Goal: Task Accomplishment & Management: Complete application form

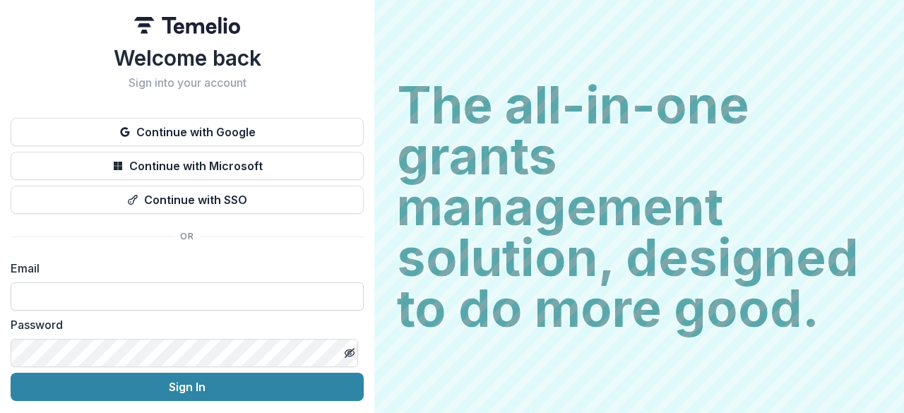
click at [246, 294] on input at bounding box center [187, 297] width 353 height 28
type input "**********"
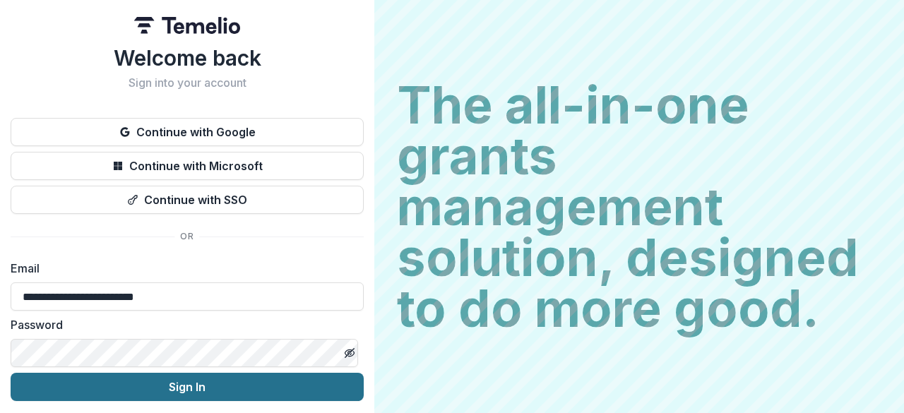
click at [299, 384] on button "Sign In" at bounding box center [187, 387] width 353 height 28
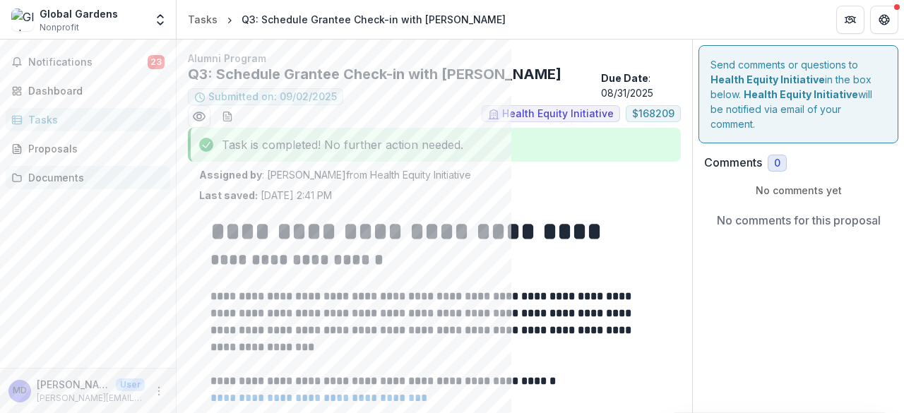
click at [52, 171] on div "Documents" at bounding box center [93, 177] width 131 height 15
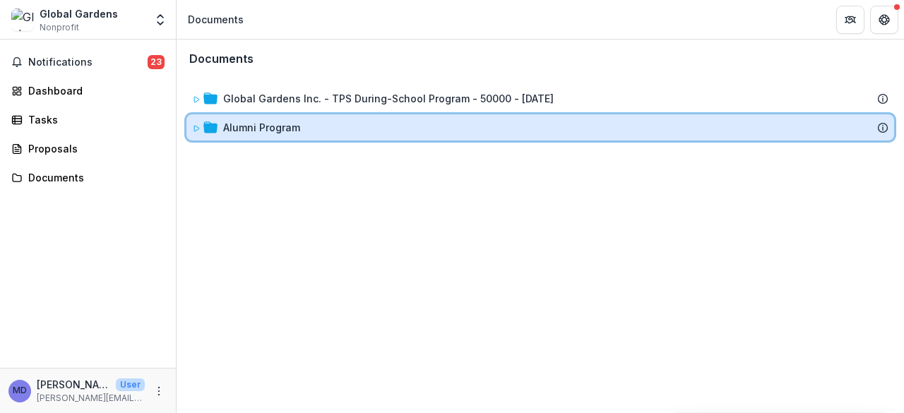
click at [197, 125] on icon at bounding box center [196, 128] width 8 height 8
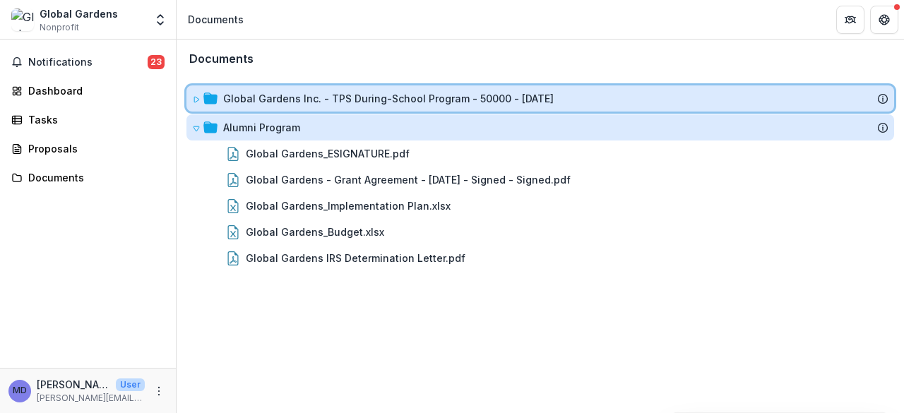
click at [194, 99] on icon at bounding box center [196, 100] width 5 height 6
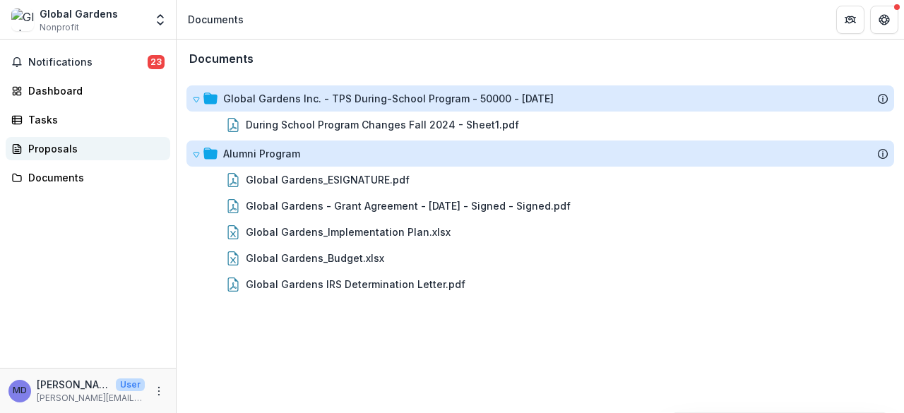
click at [52, 143] on div "Proposals" at bounding box center [93, 148] width 131 height 15
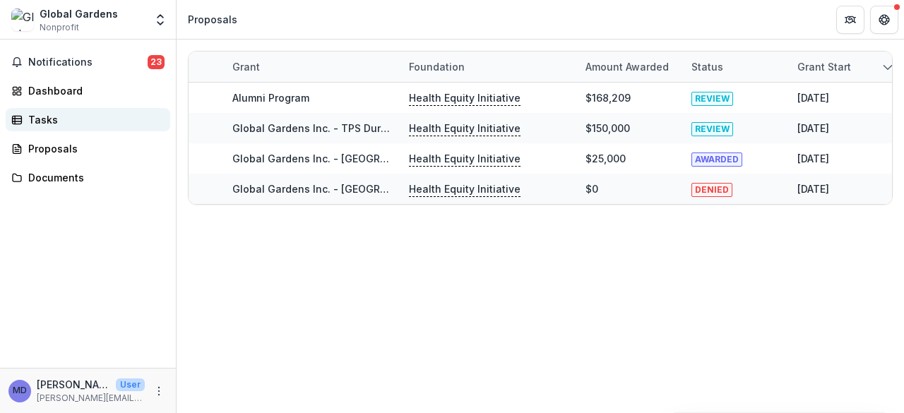
click at [49, 121] on div "Tasks" at bounding box center [93, 119] width 131 height 15
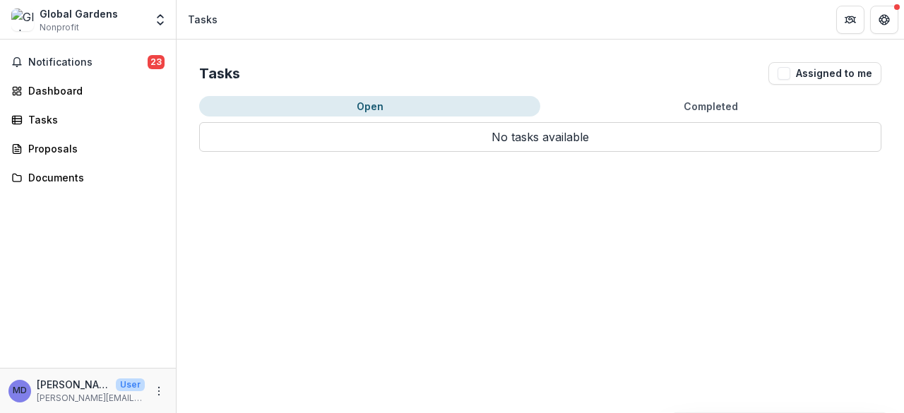
click at [697, 105] on button "Completed" at bounding box center [710, 106] width 341 height 20
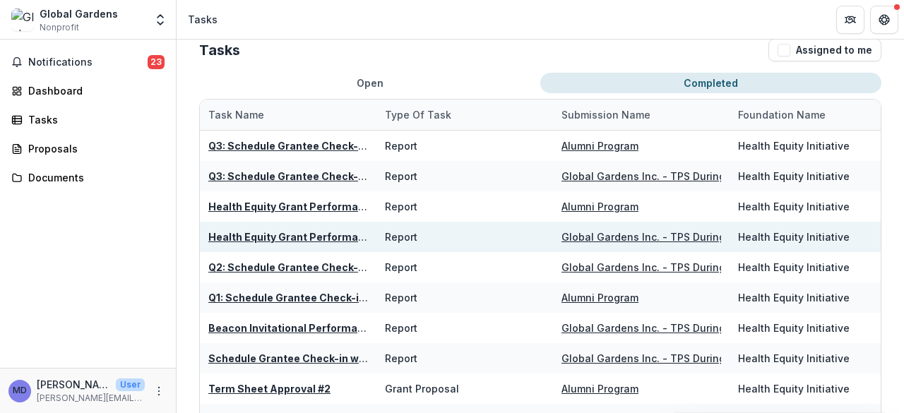
scroll to position [24, 0]
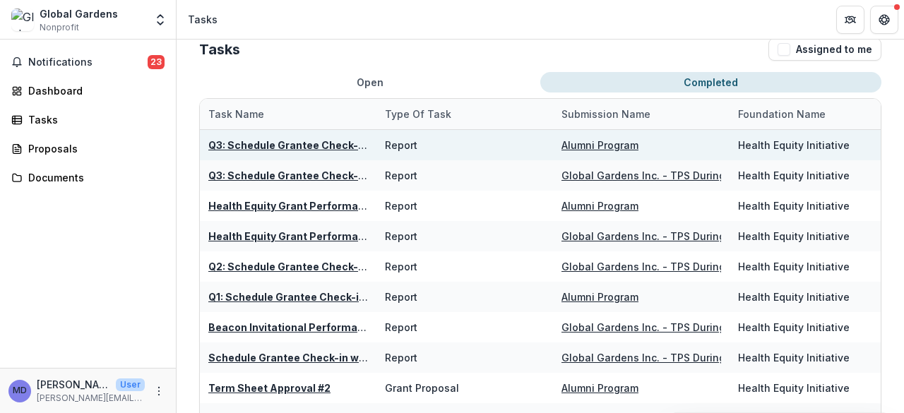
click at [620, 146] on u "Alumni Program" at bounding box center [600, 145] width 77 height 12
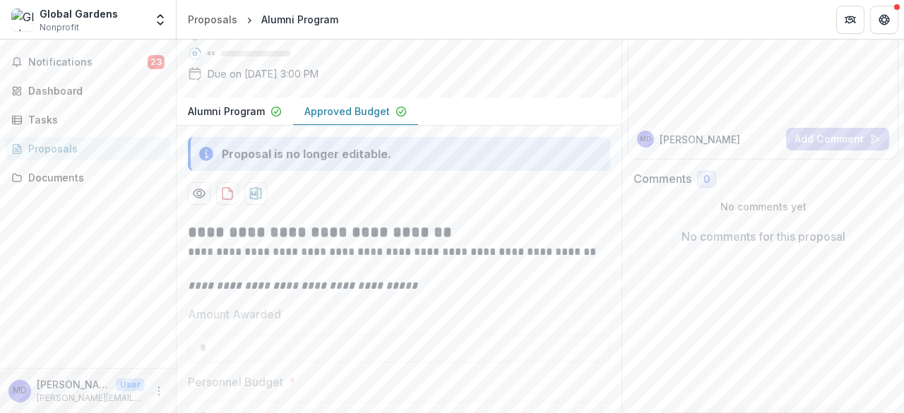
scroll to position [158, 0]
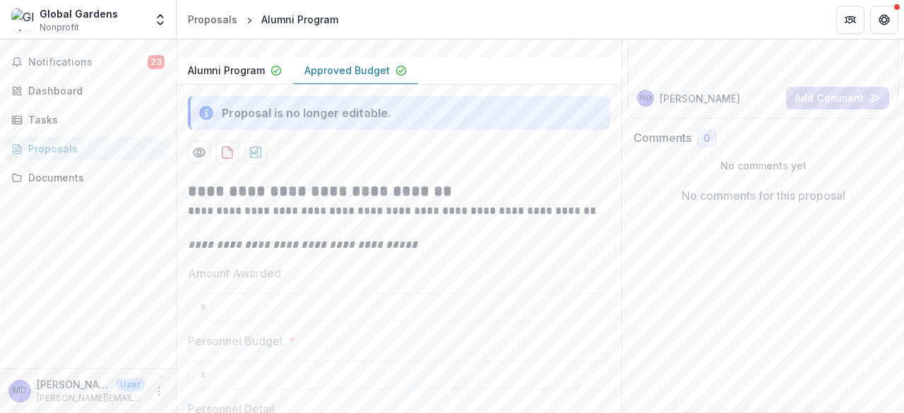
click at [321, 78] on p "Approved Budget" at bounding box center [347, 70] width 85 height 15
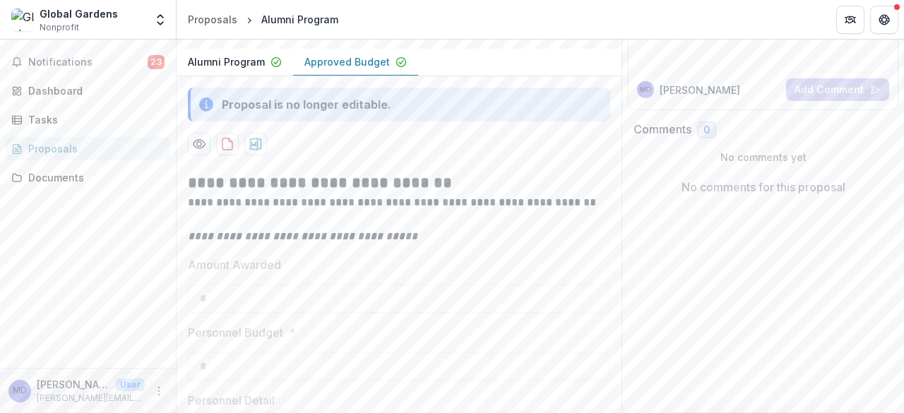
scroll to position [156, 0]
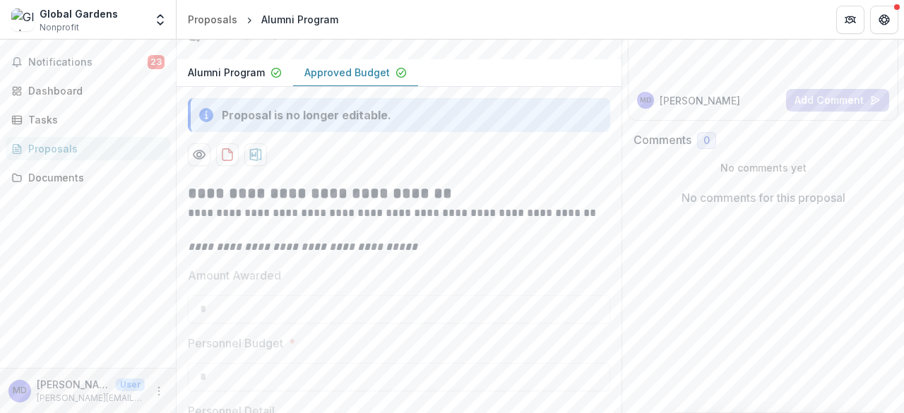
click at [228, 80] on p "Alumni Program" at bounding box center [226, 72] width 77 height 15
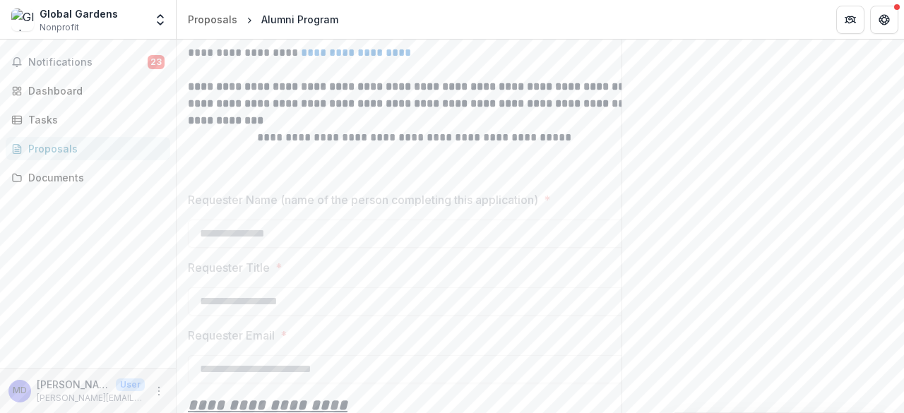
scroll to position [0, 0]
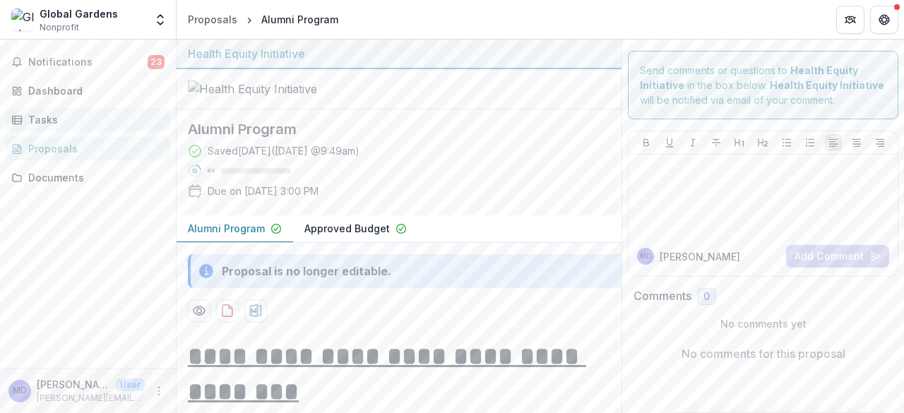
click at [41, 117] on div "Tasks" at bounding box center [93, 119] width 131 height 15
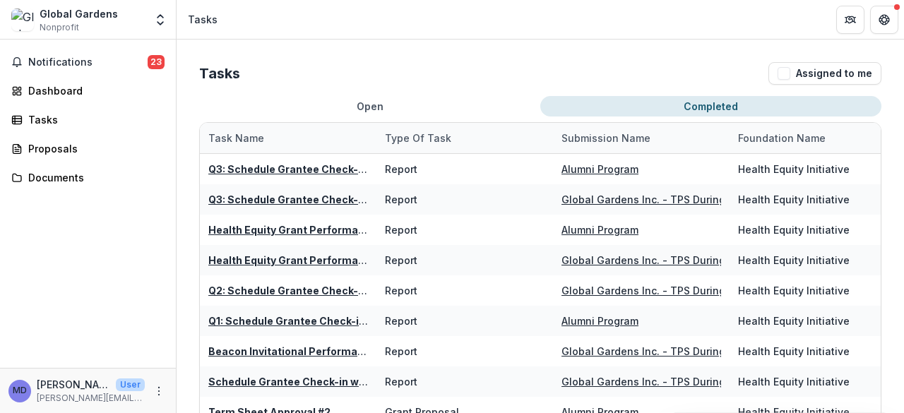
click at [692, 105] on button "Completed" at bounding box center [710, 106] width 341 height 20
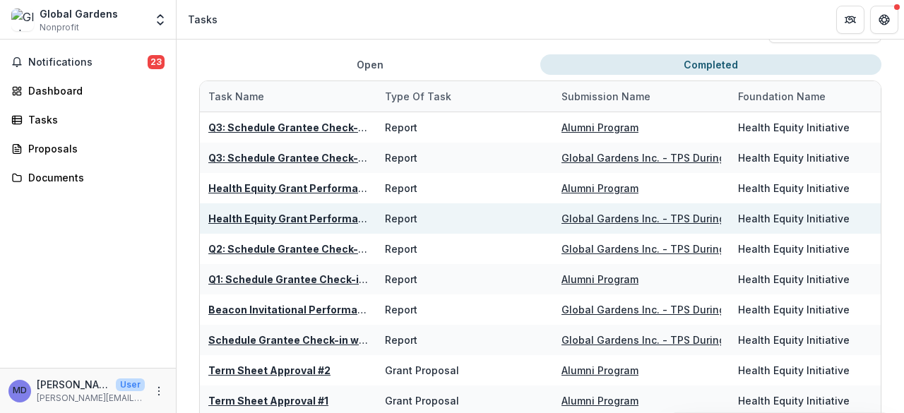
scroll to position [41, 0]
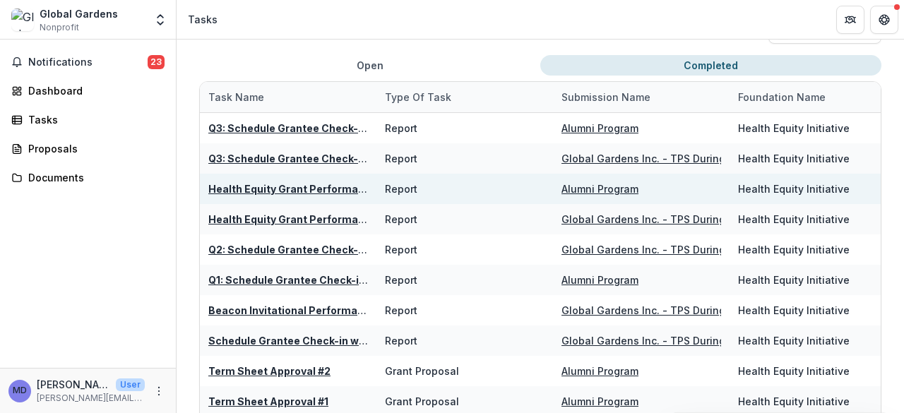
click at [290, 189] on u "Health Equity Grant Performance Report (Multi-Year)" at bounding box center [341, 189] width 267 height 12
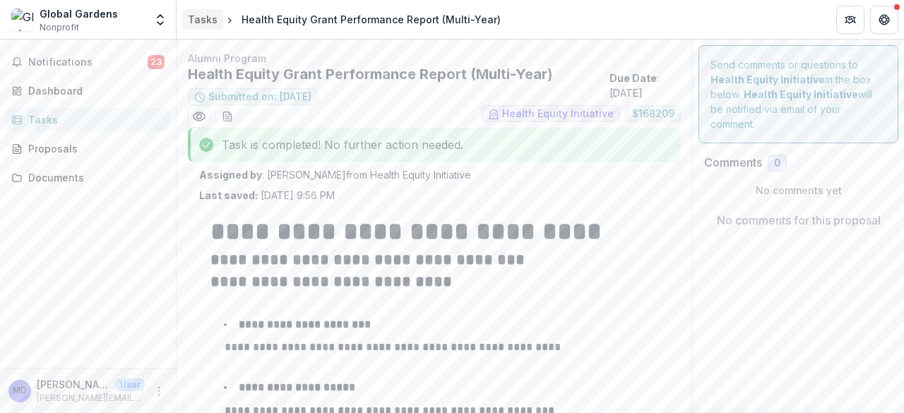
click at [203, 16] on div "Tasks" at bounding box center [203, 19] width 30 height 15
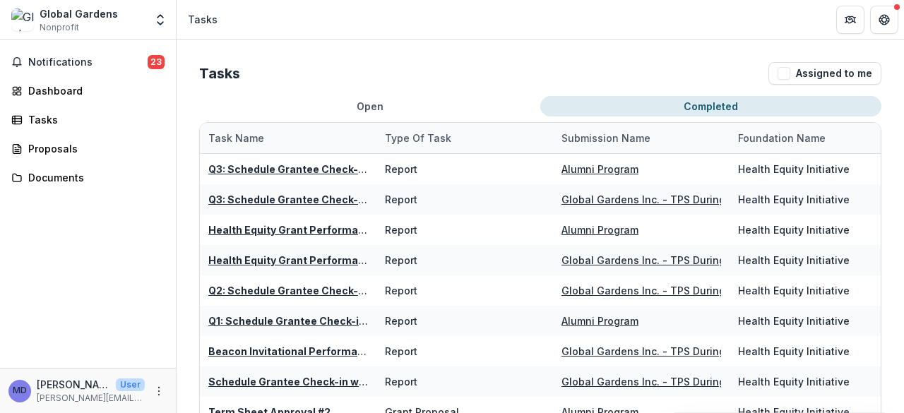
click at [687, 102] on button "Completed" at bounding box center [710, 106] width 341 height 20
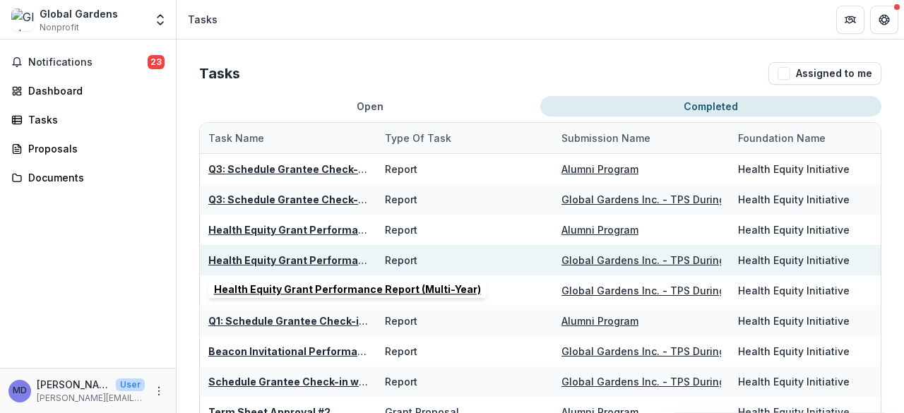
click at [326, 258] on u "Health Equity Grant Performance Report (Multi-Year)" at bounding box center [341, 260] width 267 height 12
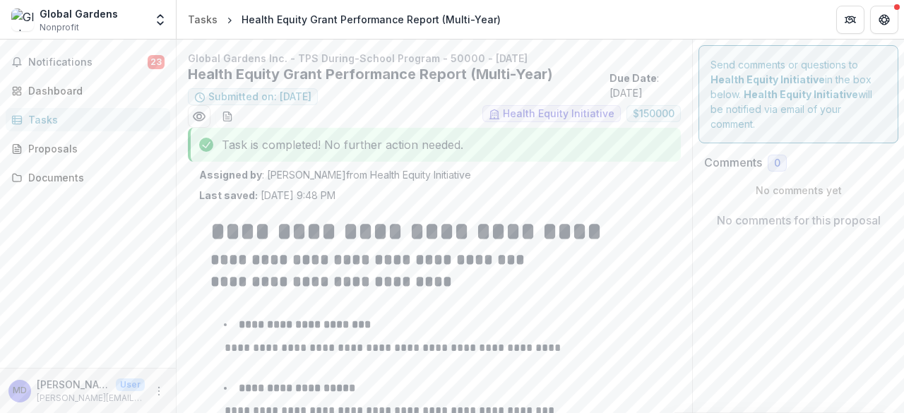
type input "********"
click at [227, 115] on line "download-word-button" at bounding box center [225, 115] width 1 height 0
click at [199, 15] on div "Tasks" at bounding box center [203, 19] width 30 height 15
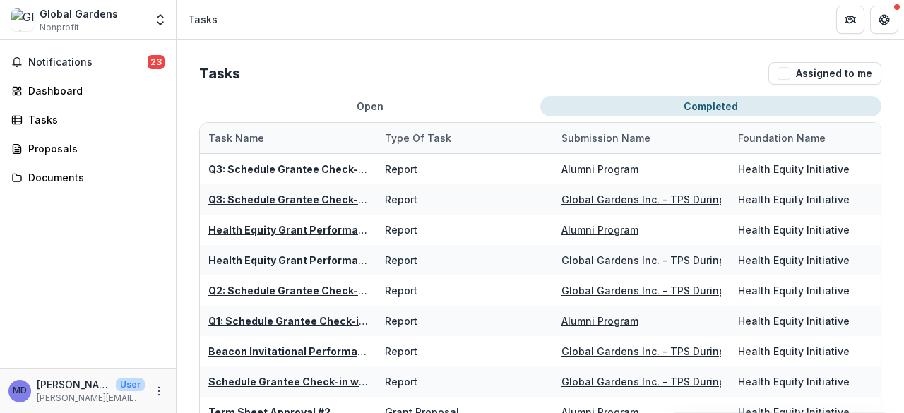
click at [685, 100] on button "Completed" at bounding box center [710, 106] width 341 height 20
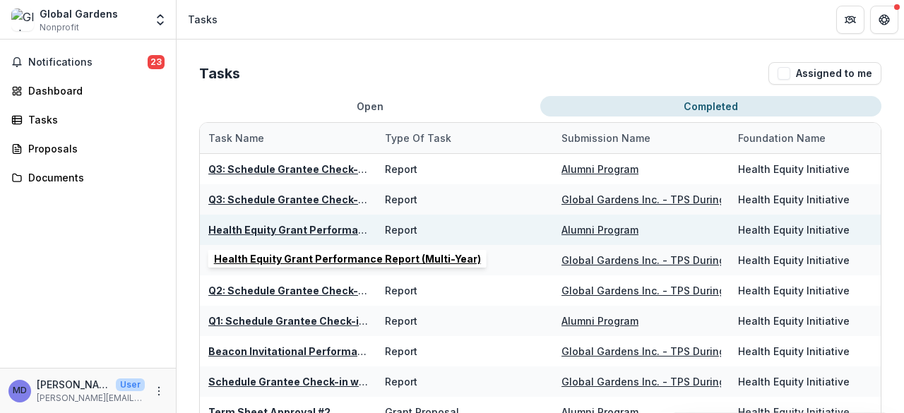
click at [318, 227] on u "Health Equity Grant Performance Report (Multi-Year)" at bounding box center [341, 230] width 267 height 12
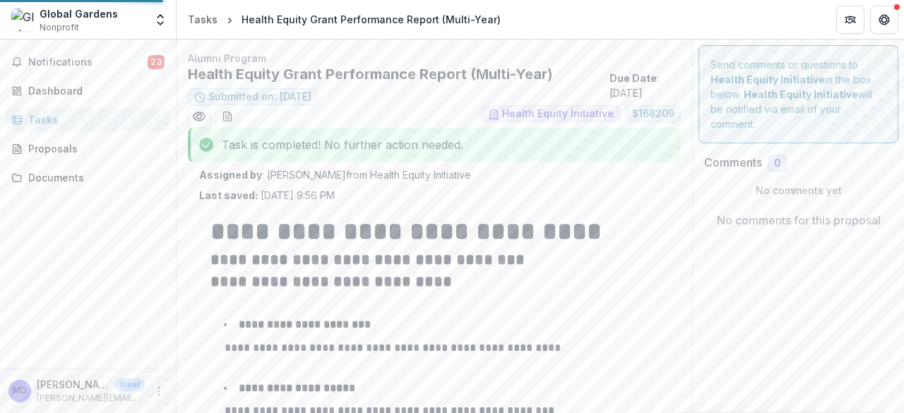
type input "********"
click at [228, 115] on icon "download-word-button" at bounding box center [227, 116] width 11 height 11
